Goal: Information Seeking & Learning: Learn about a topic

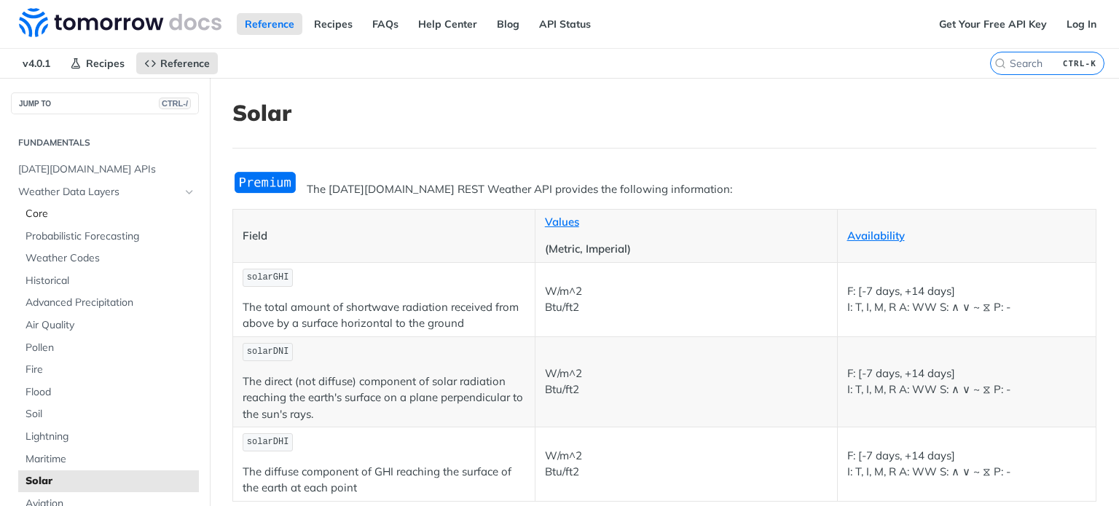
click at [36, 214] on span "Core" at bounding box center [111, 214] width 170 height 15
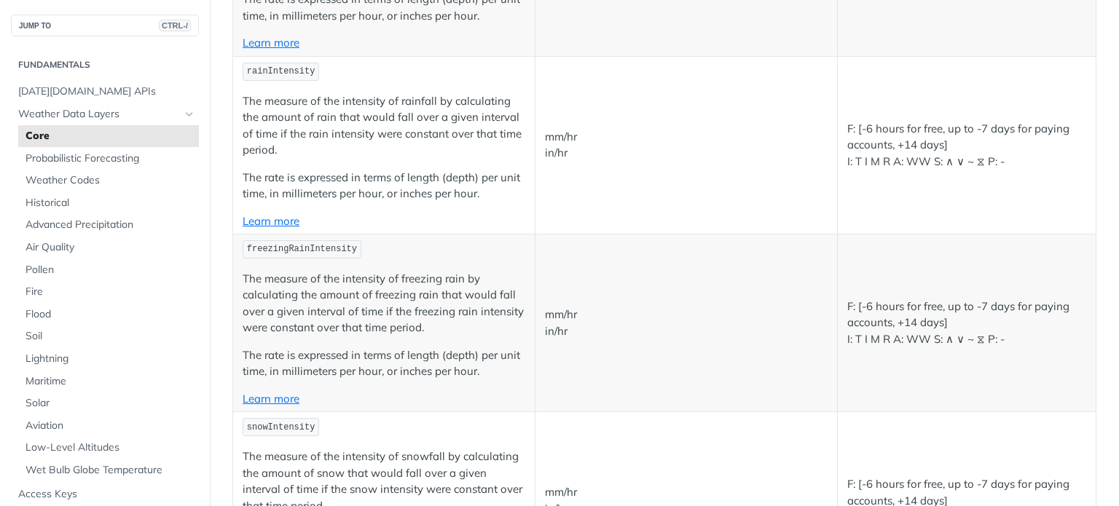
scroll to position [1913, 0]
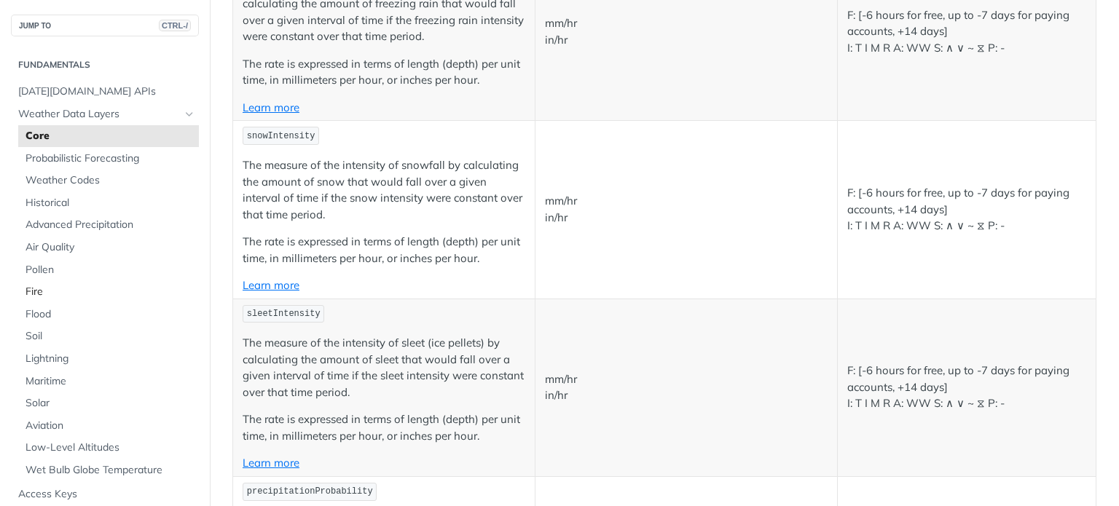
click at [31, 290] on span "Fire" at bounding box center [111, 292] width 170 height 15
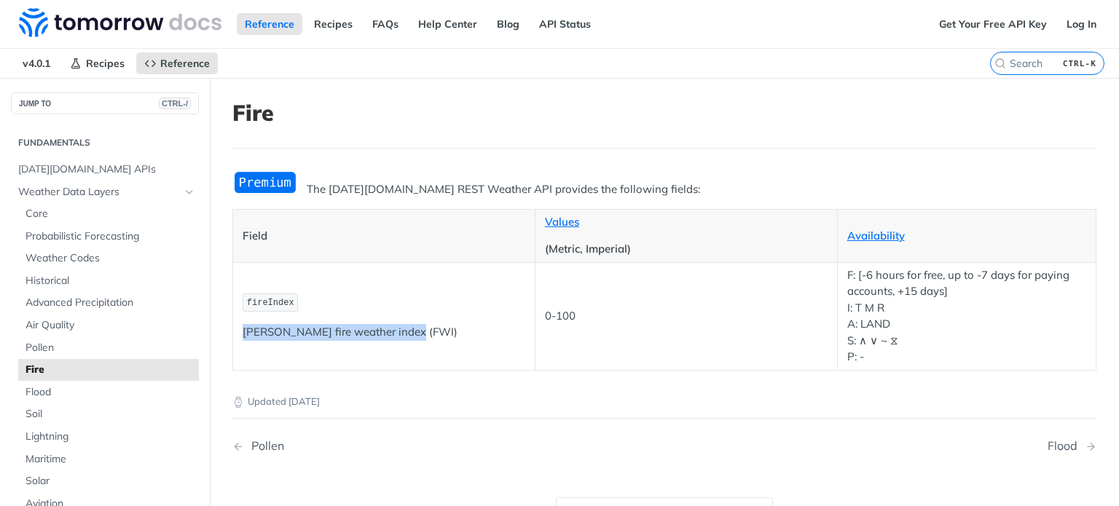
drag, startPoint x: 245, startPoint y: 332, endPoint x: 411, endPoint y: 329, distance: 166.1
click at [411, 329] on p "[PERSON_NAME] fire weather index (FWI)" at bounding box center [384, 332] width 283 height 17
click at [48, 212] on span "Core" at bounding box center [111, 214] width 170 height 15
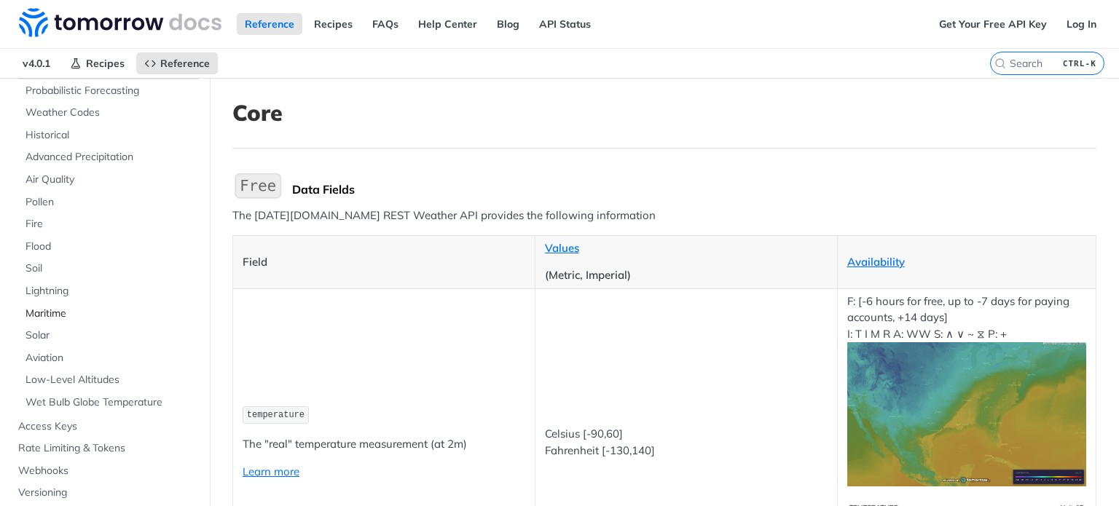
scroll to position [219, 0]
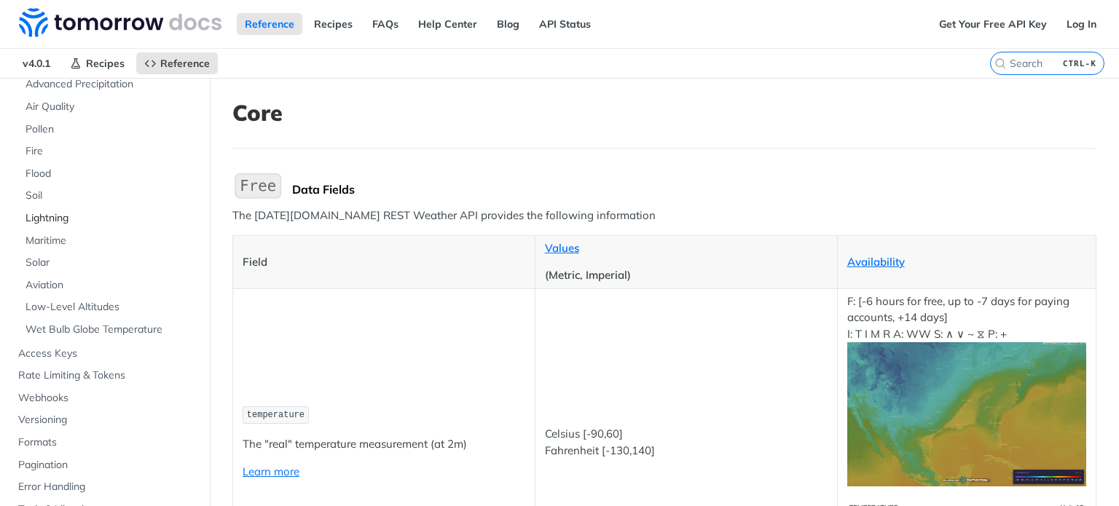
click at [60, 215] on span "Lightning" at bounding box center [111, 218] width 170 height 15
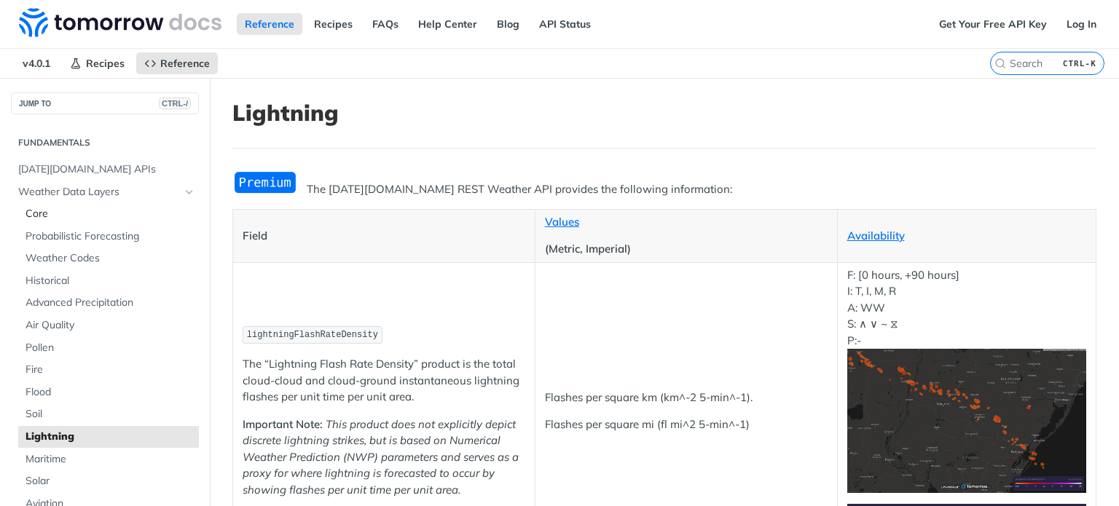
click at [44, 214] on span "Core" at bounding box center [111, 214] width 170 height 15
